Goal: Navigation & Orientation: Find specific page/section

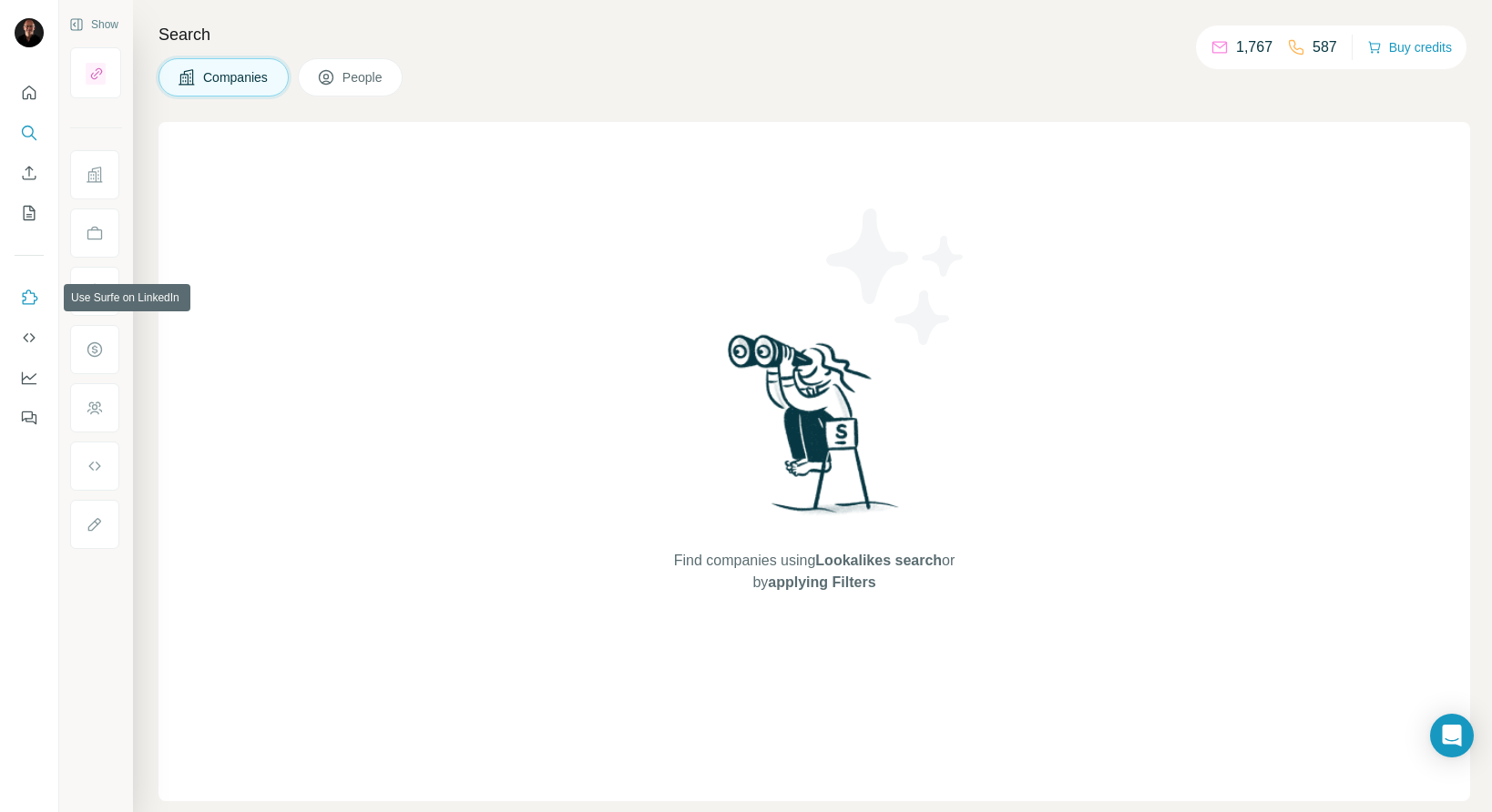
click at [39, 301] on button "Use Surfe on LinkedIn" at bounding box center [29, 298] width 29 height 33
